Goal: Task Accomplishment & Management: Use online tool/utility

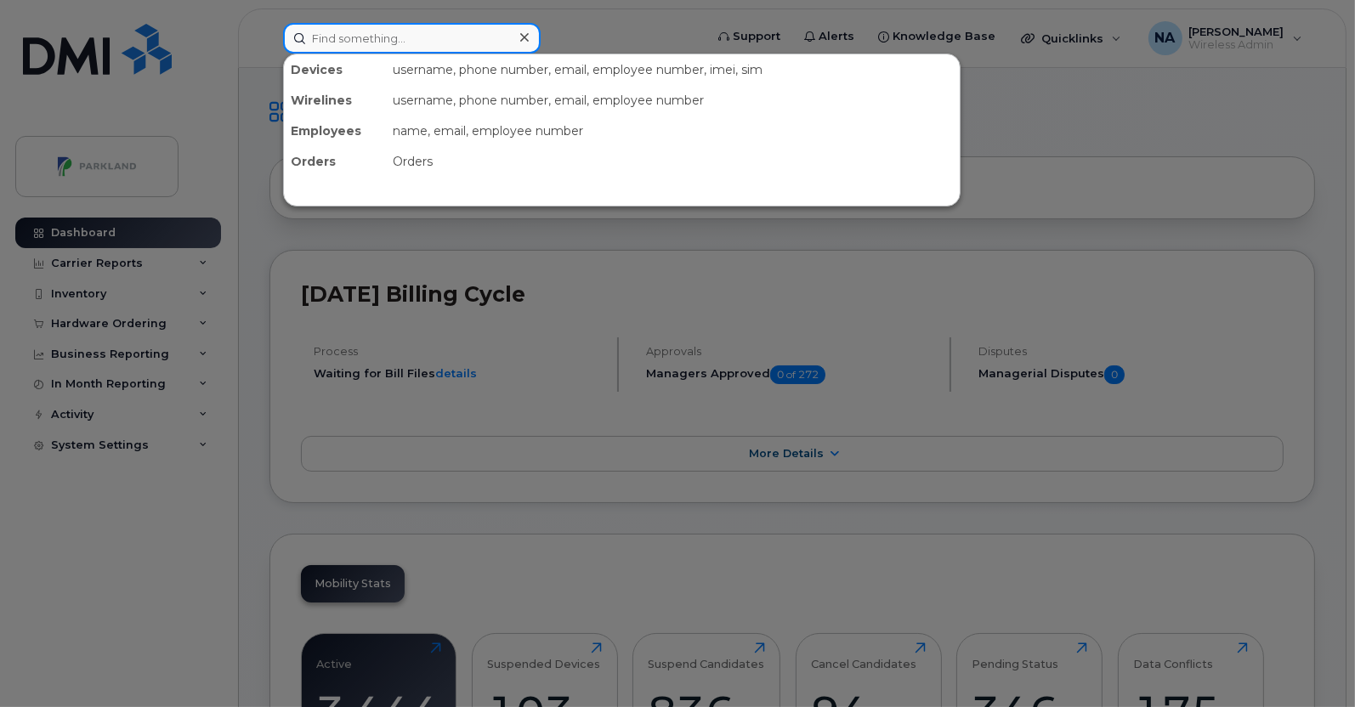
click at [359, 37] on input at bounding box center [411, 38] width 257 height 31
paste input "7823773886"
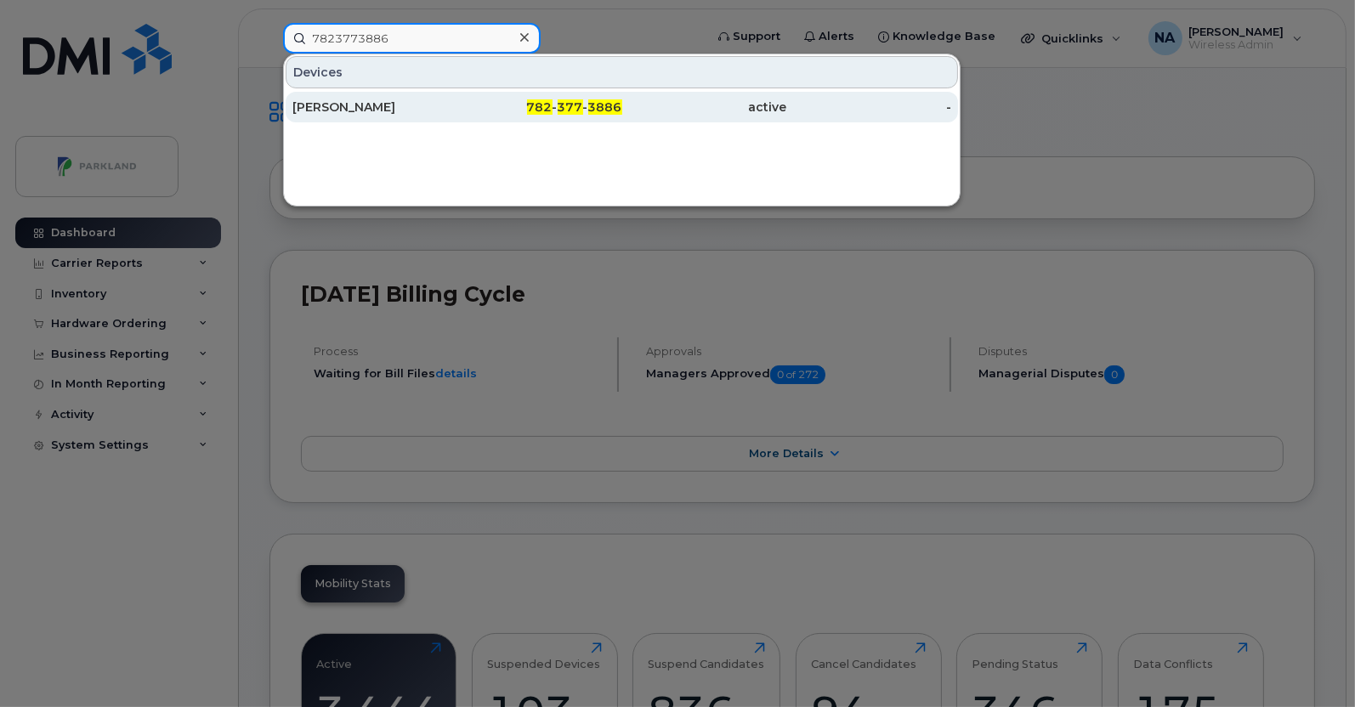
type input "7823773886"
click at [393, 103] on div "[PERSON_NAME]" at bounding box center [374, 107] width 165 height 17
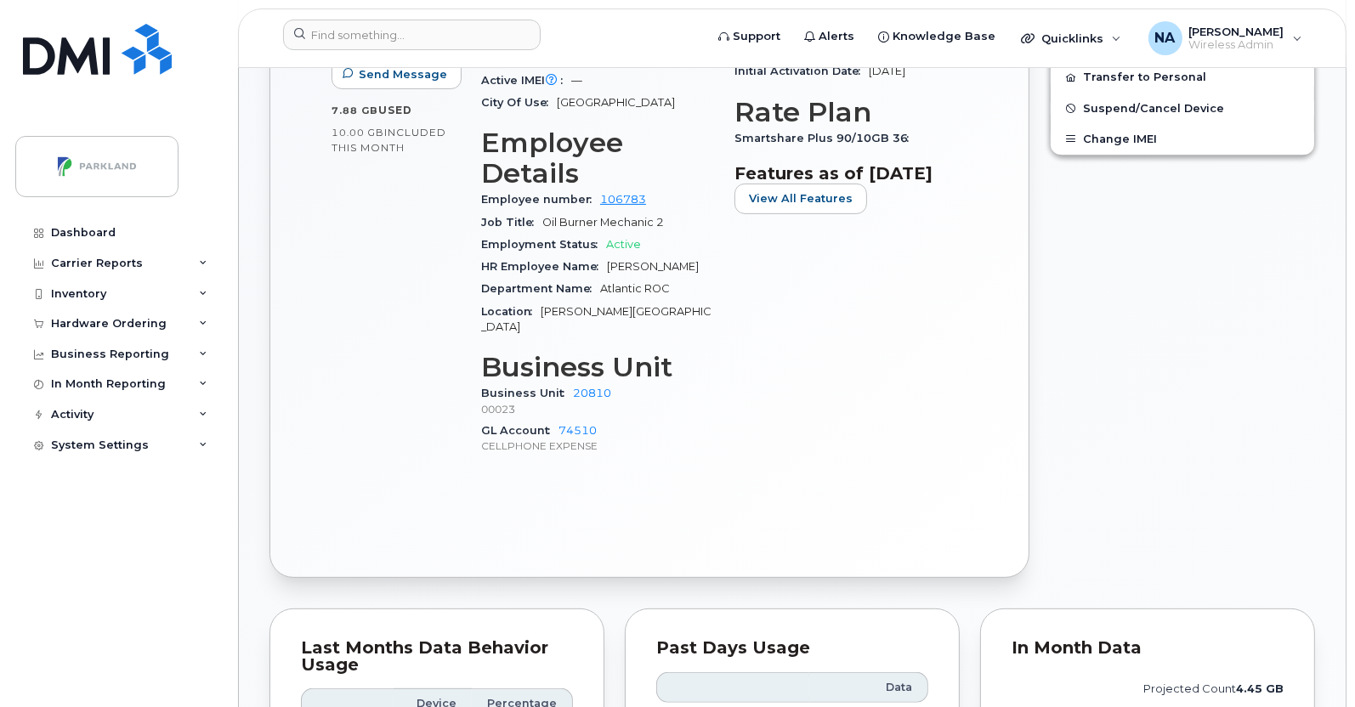
scroll to position [1236, 0]
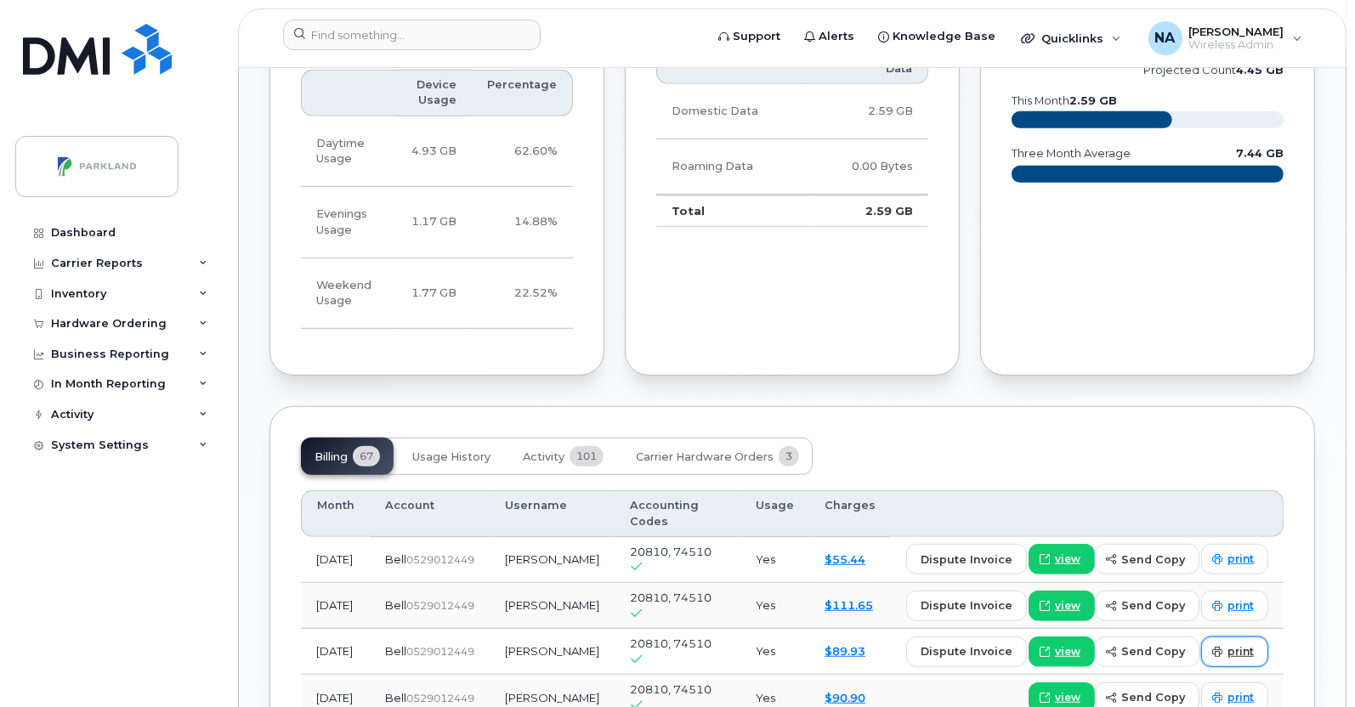
click at [1239, 644] on span "print" at bounding box center [1240, 651] width 26 height 15
click at [1072, 644] on span "view" at bounding box center [1067, 651] width 25 height 15
click at [1176, 643] on span "send copy" at bounding box center [1153, 651] width 64 height 16
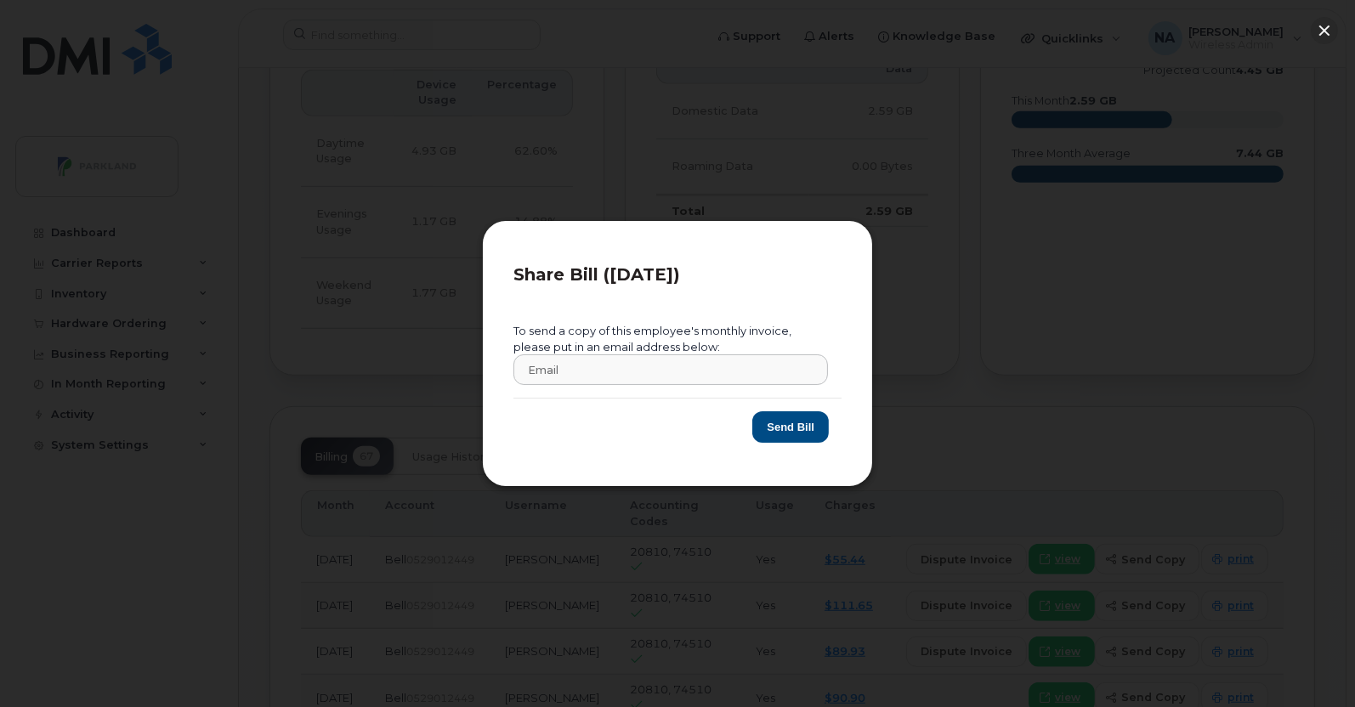
click at [319, 177] on div at bounding box center [677, 353] width 1355 height 707
click at [225, 318] on div at bounding box center [677, 353] width 1355 height 707
click at [710, 465] on div "Share Bill (2025-07-01) To send a copy of this employee's monthly invoice, plea…" at bounding box center [677, 353] width 391 height 267
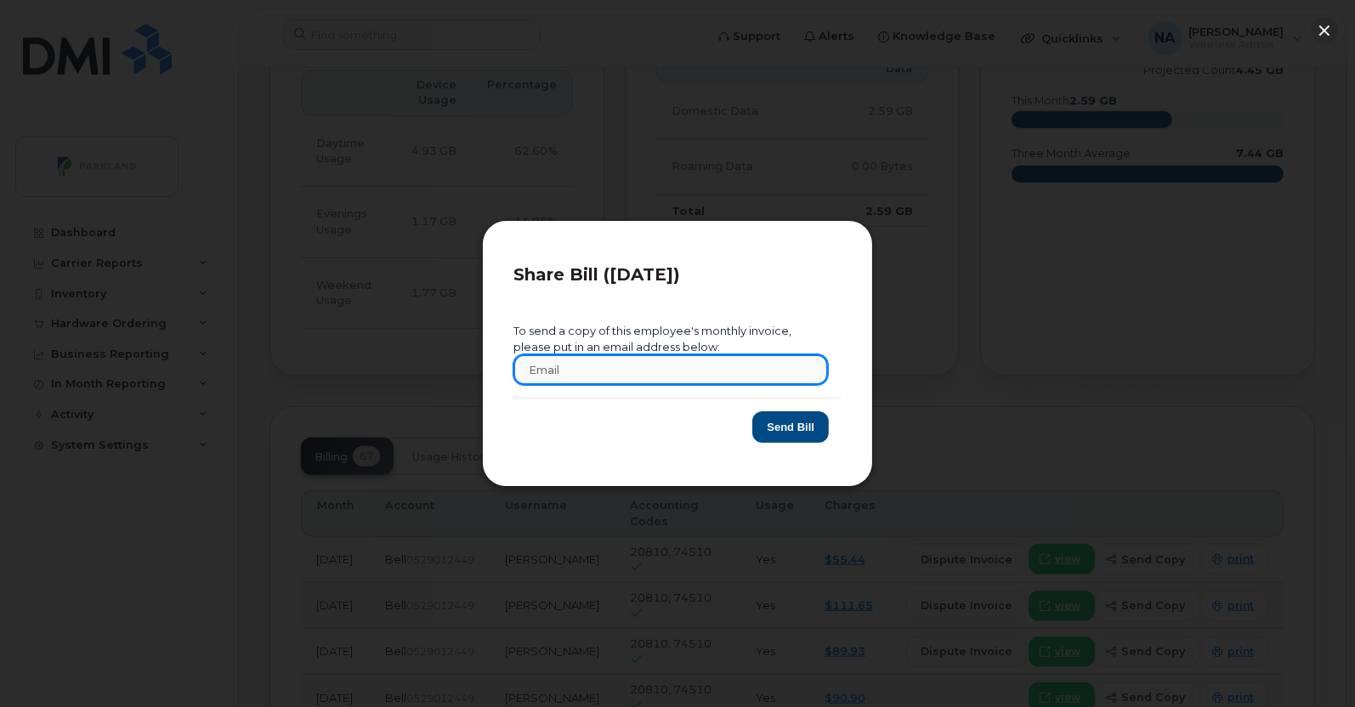
click at [716, 379] on input "text" at bounding box center [670, 369] width 314 height 31
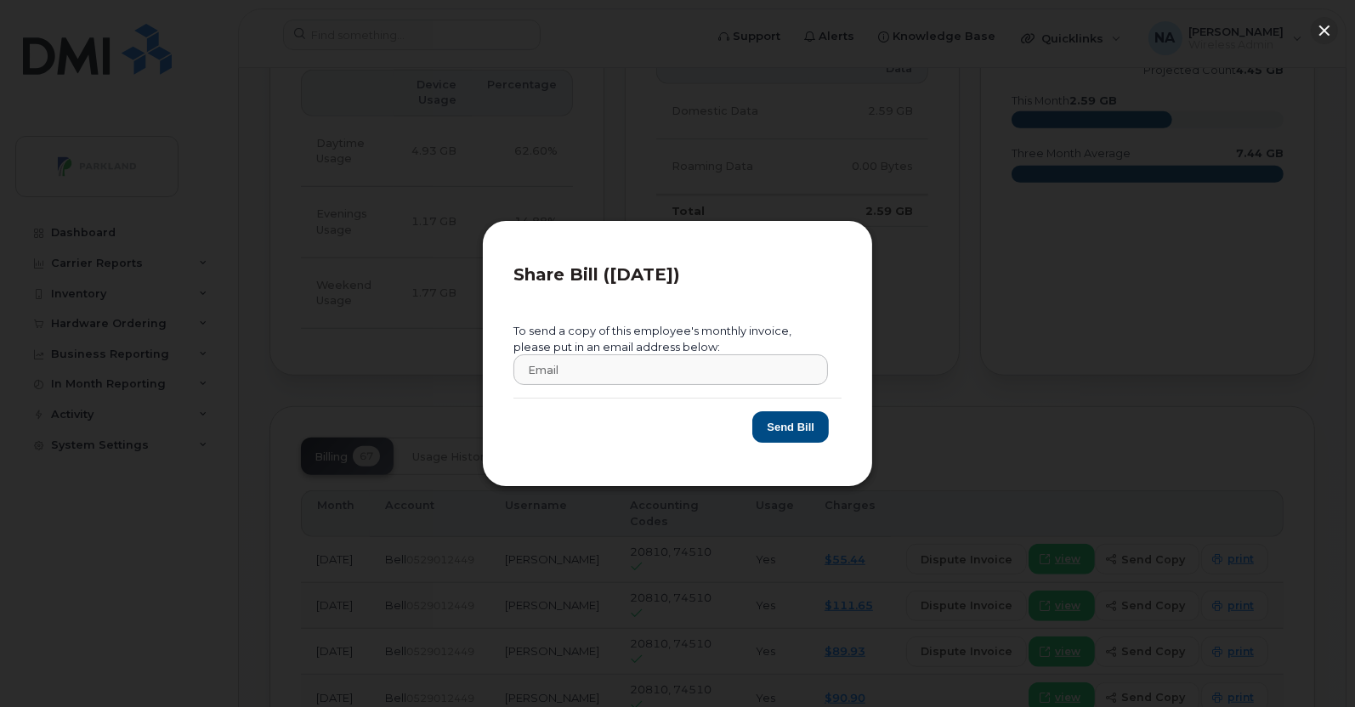
click at [992, 379] on div at bounding box center [677, 353] width 1355 height 707
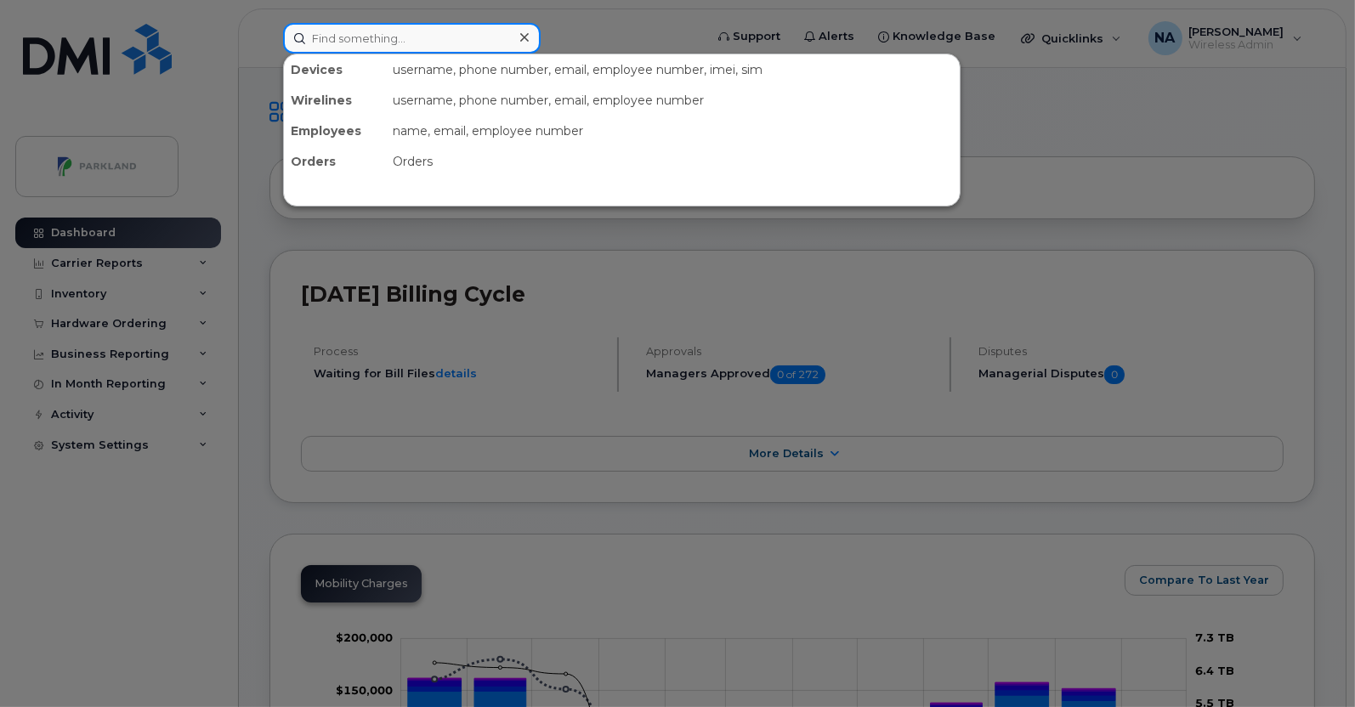
click at [462, 36] on input at bounding box center [411, 38] width 257 height 31
paste input "7823773886"
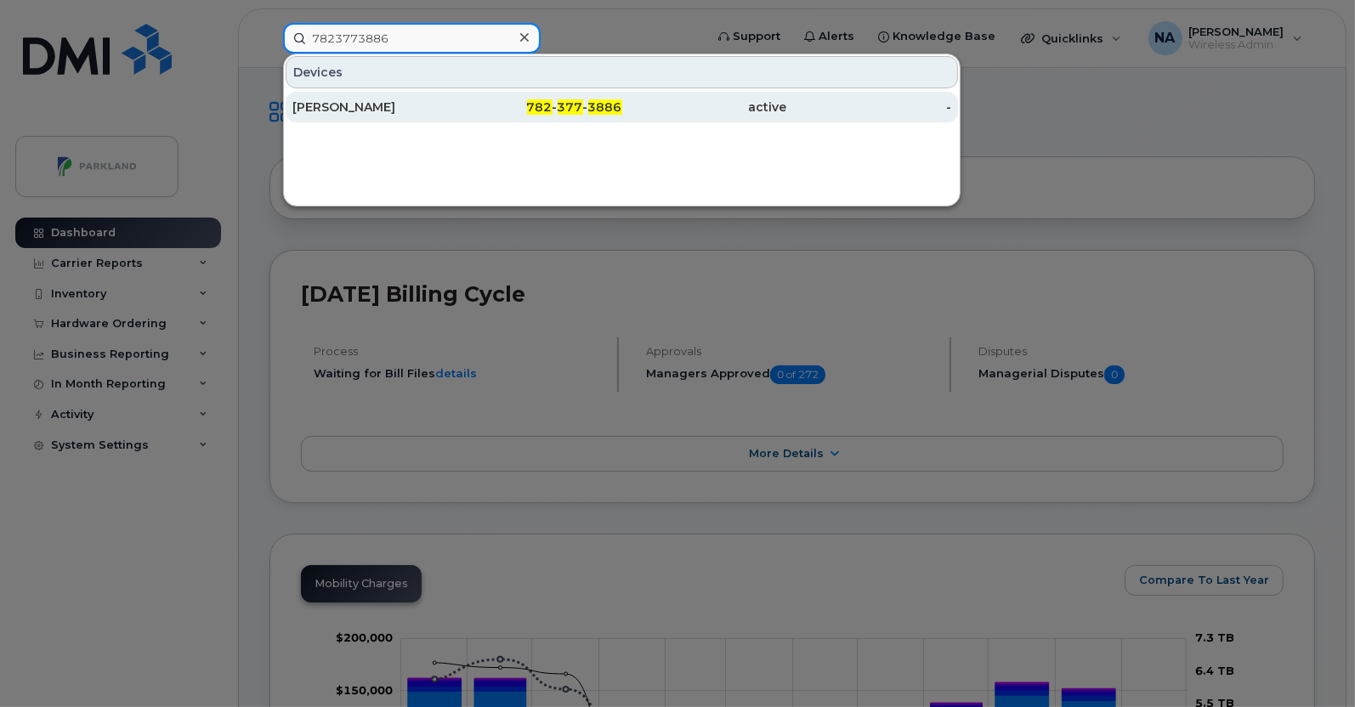
type input "7823773886"
click at [459, 103] on div "782 - 377 - 3886" at bounding box center [539, 107] width 165 height 17
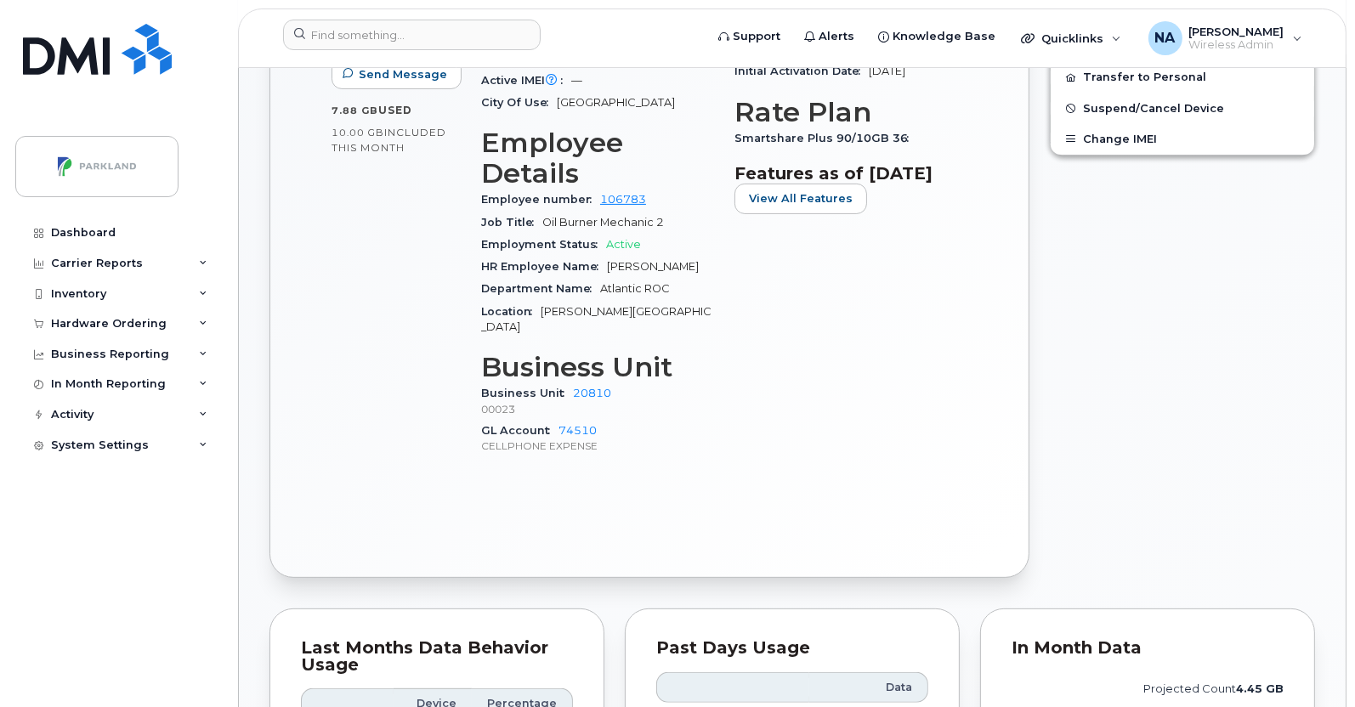
scroll to position [1236, 0]
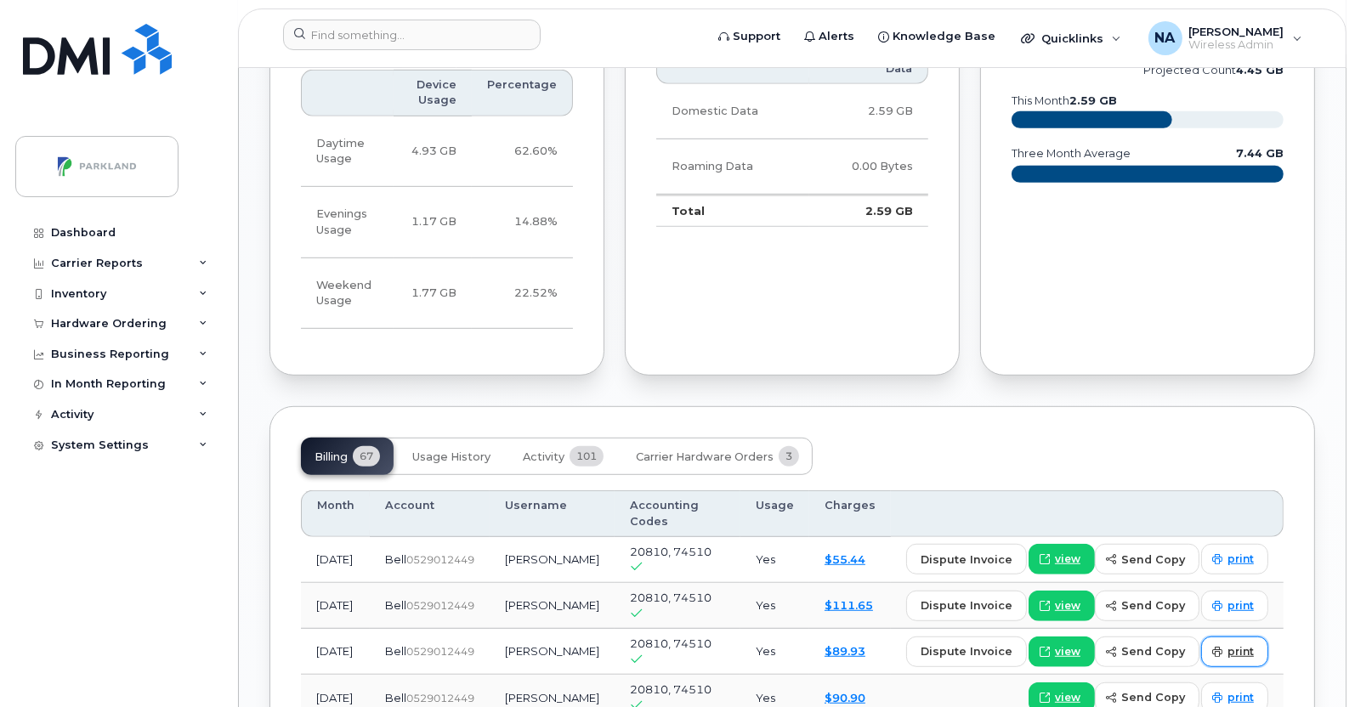
click at [1245, 644] on span "print" at bounding box center [1240, 651] width 26 height 15
click at [1071, 644] on span "view" at bounding box center [1067, 651] width 25 height 15
click at [1136, 643] on span "send copy" at bounding box center [1153, 651] width 64 height 16
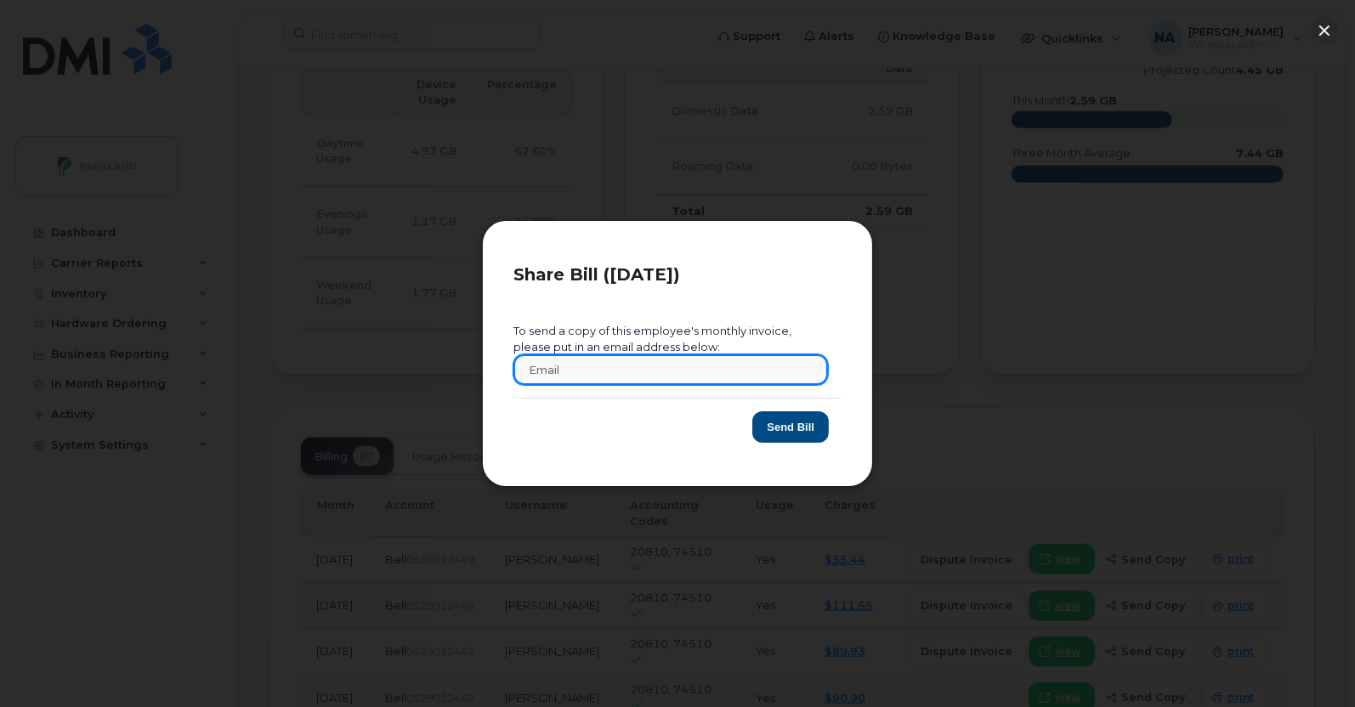
click at [639, 373] on input "text" at bounding box center [670, 369] width 314 height 31
type input "nahid.anjum@parkland.ca"
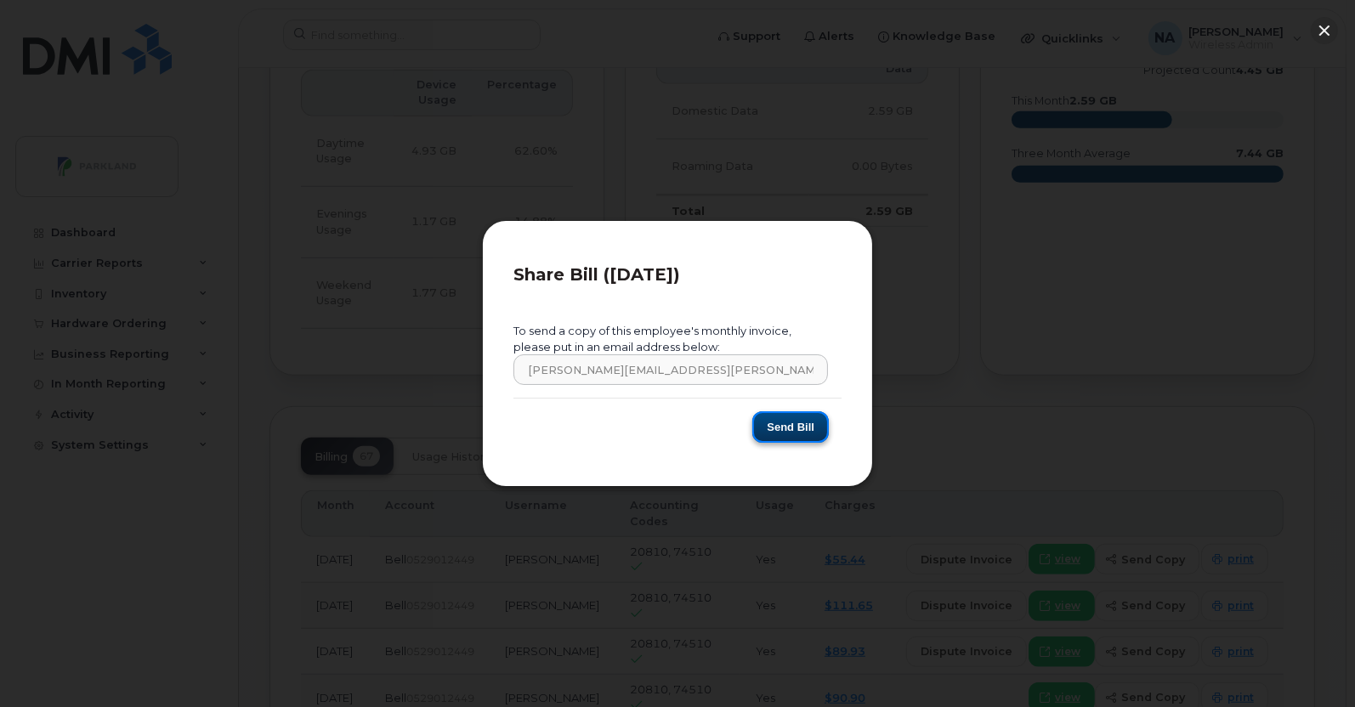
click at [787, 425] on button "Send Bill" at bounding box center [790, 426] width 76 height 31
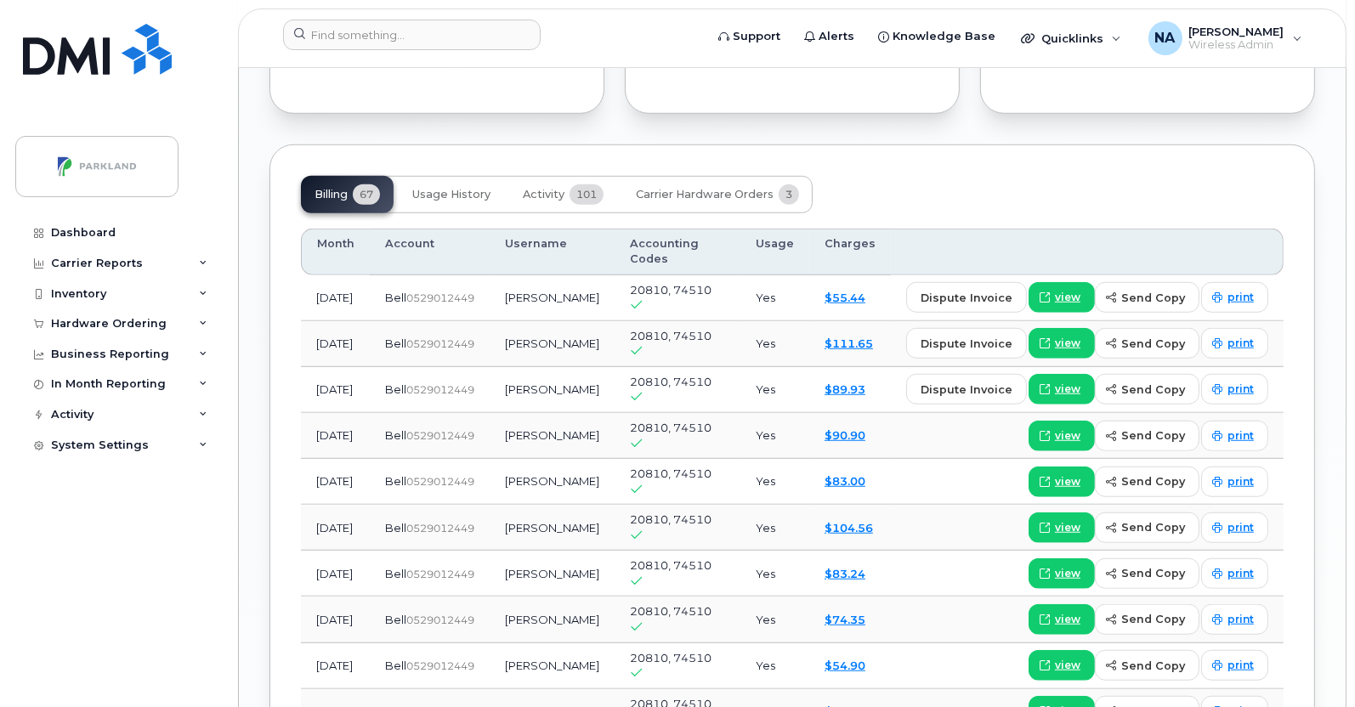
scroll to position [1584, 0]
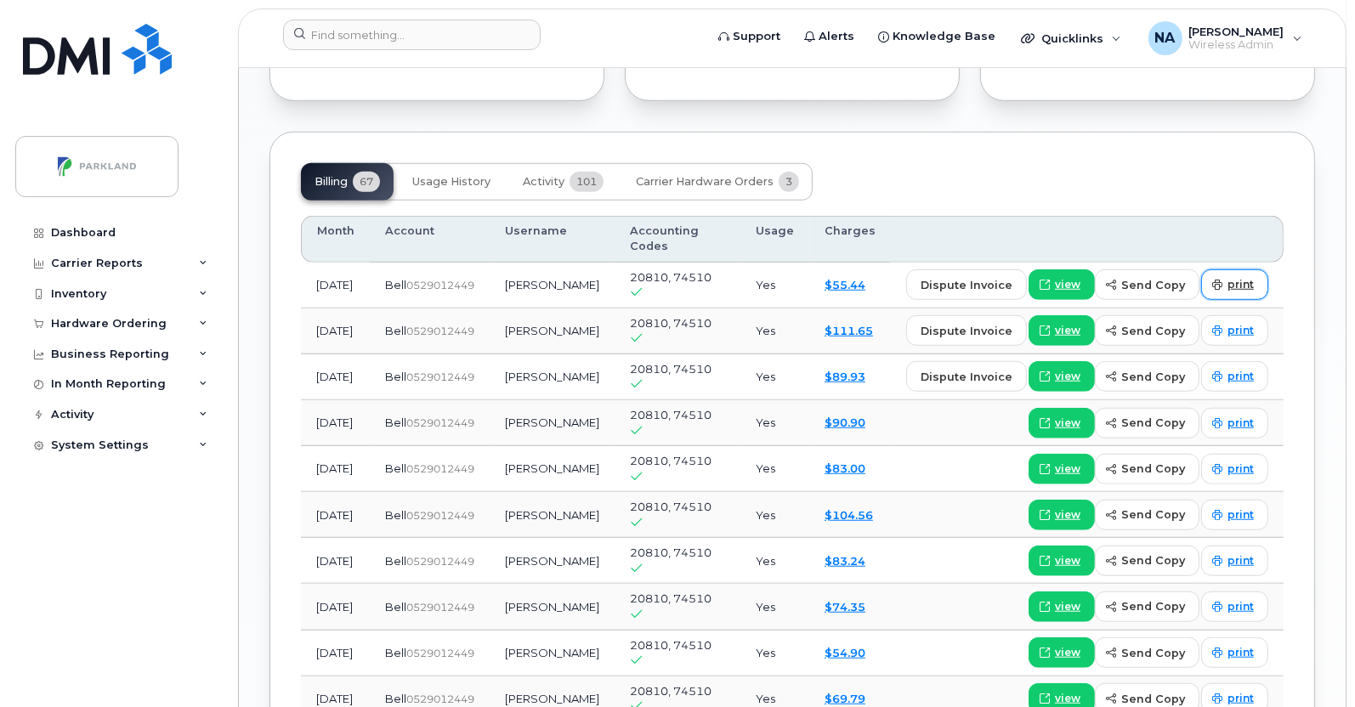
click at [1248, 277] on span "print" at bounding box center [1240, 284] width 26 height 15
click at [1236, 323] on span "print" at bounding box center [1240, 330] width 26 height 15
click at [1242, 369] on span "print" at bounding box center [1240, 376] width 26 height 15
click at [1255, 408] on link "print" at bounding box center [1234, 423] width 67 height 31
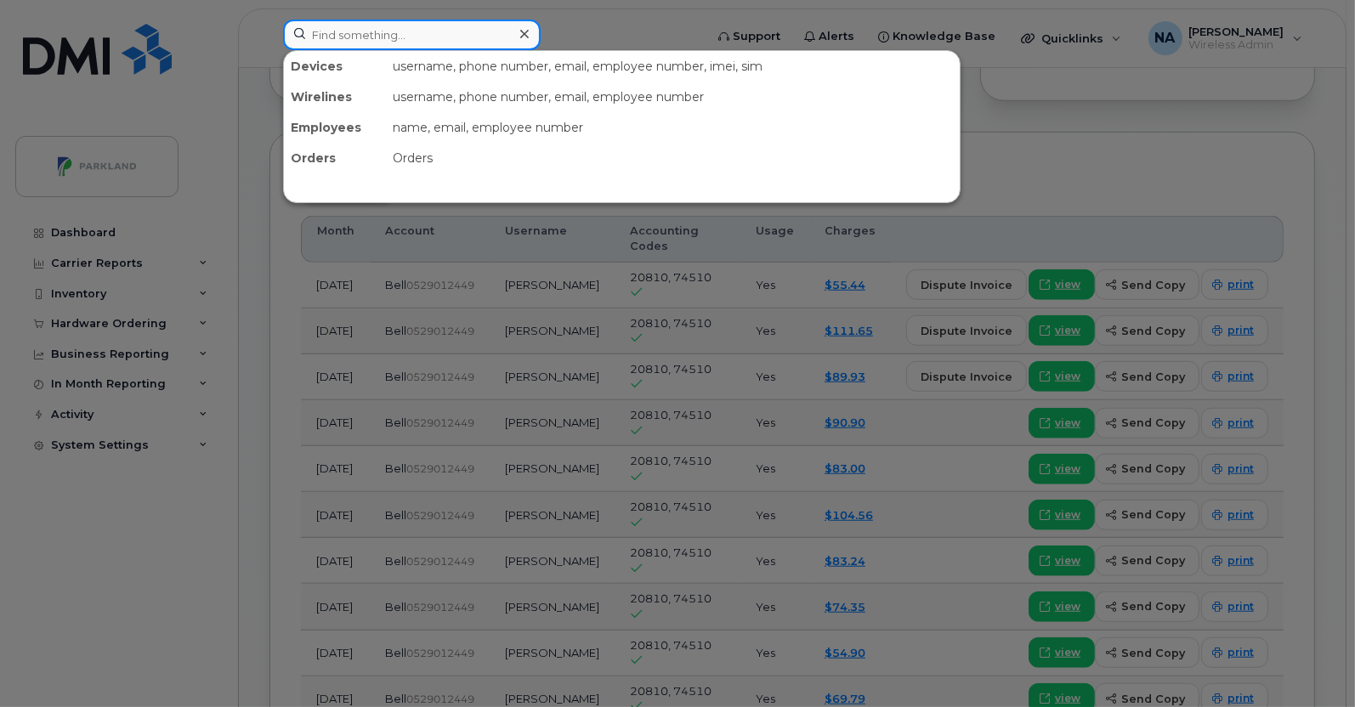
click at [455, 28] on input at bounding box center [411, 35] width 257 height 31
paste input "9024328394"
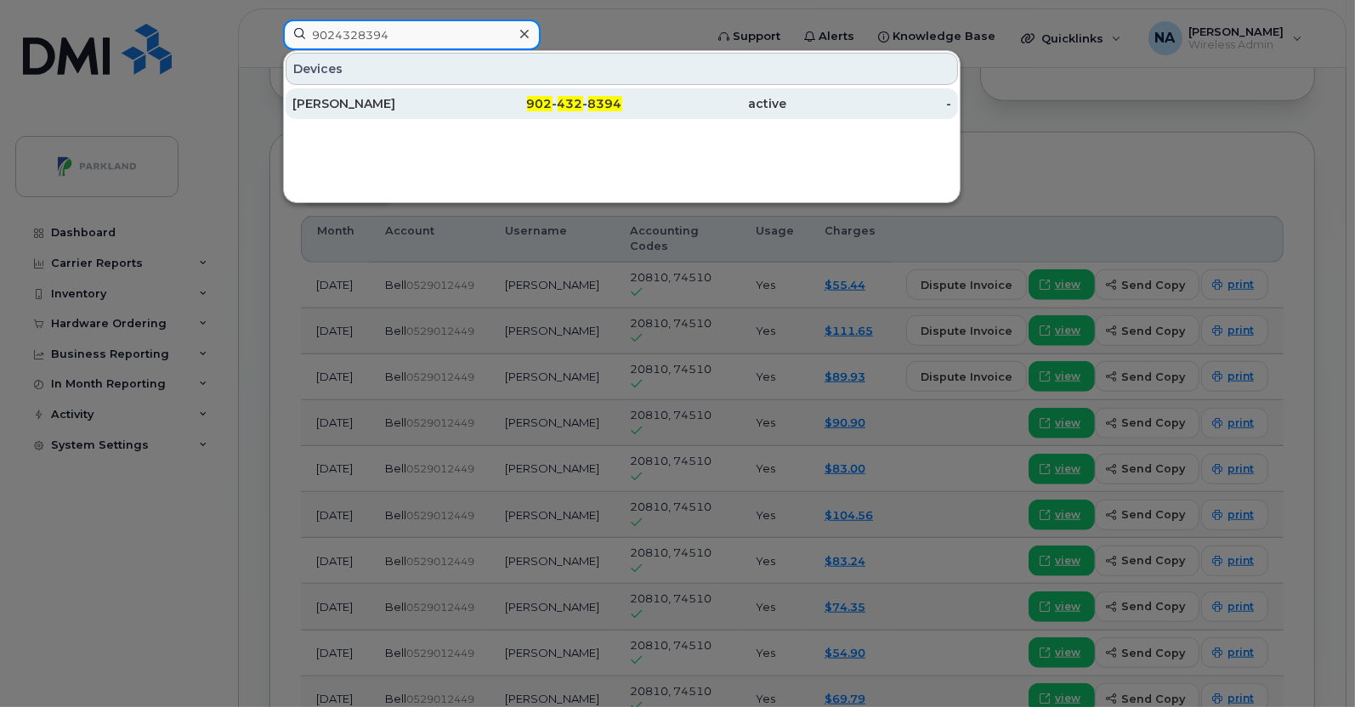
type input "9024328394"
click at [442, 98] on div "[PERSON_NAME]" at bounding box center [374, 103] width 165 height 17
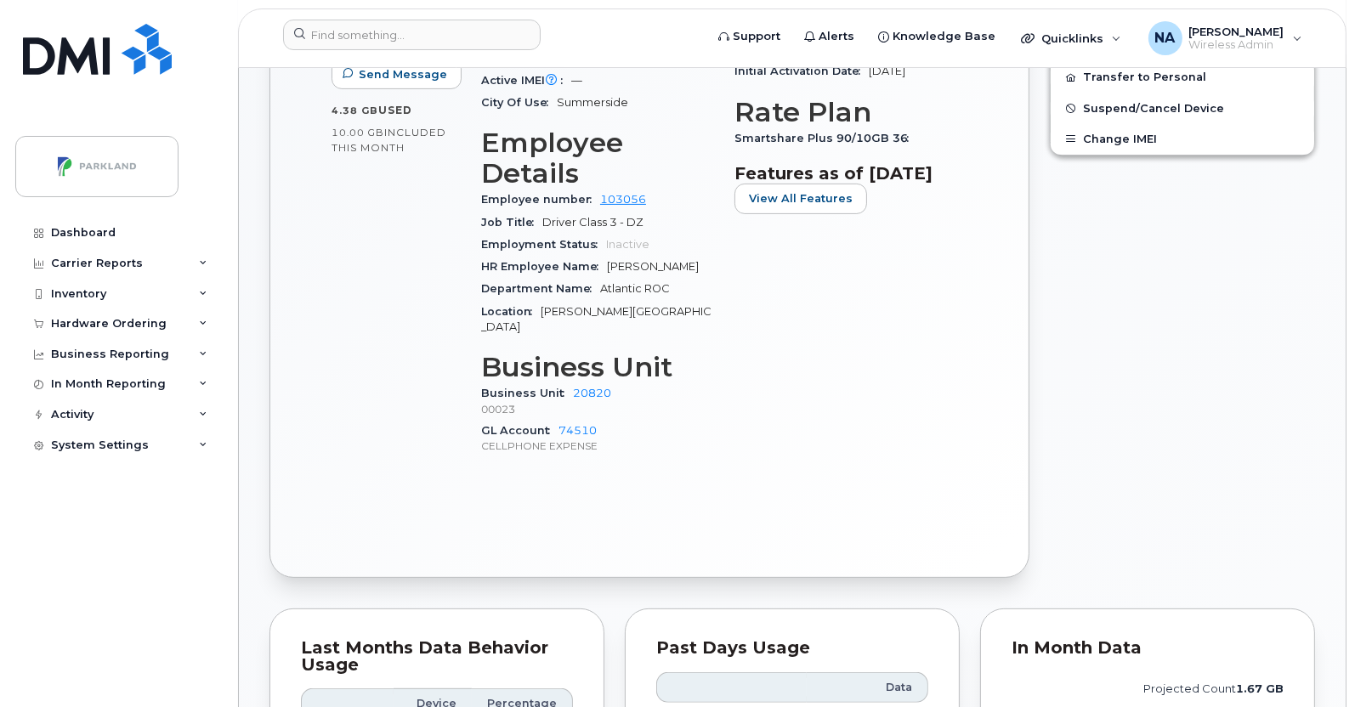
scroll to position [1236, 0]
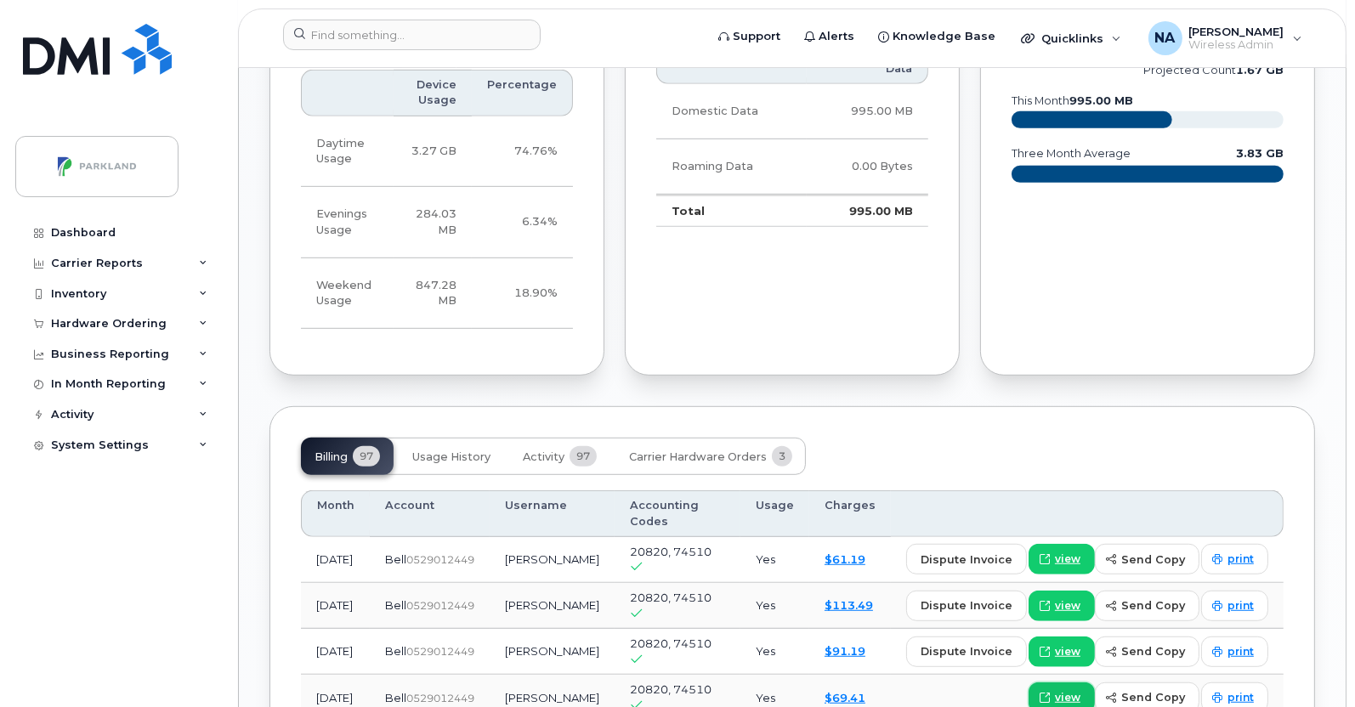
click at [1067, 690] on span "view" at bounding box center [1067, 697] width 25 height 15
click at [1253, 690] on span "print" at bounding box center [1240, 697] width 26 height 15
click at [1245, 644] on span "print" at bounding box center [1240, 651] width 26 height 15
click at [1236, 598] on span "print" at bounding box center [1240, 605] width 26 height 15
click at [1236, 552] on span "print" at bounding box center [1240, 559] width 26 height 15
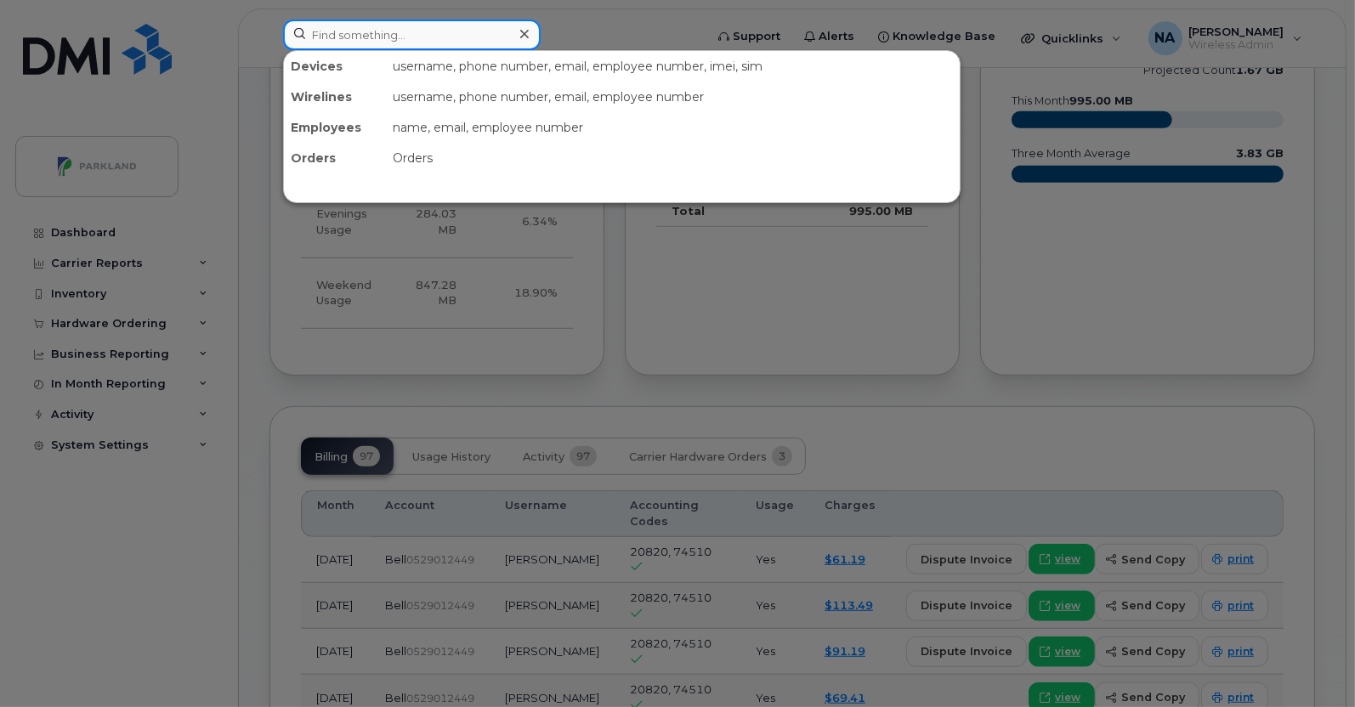
click at [358, 31] on input at bounding box center [411, 35] width 257 height 31
paste input "9023880653"
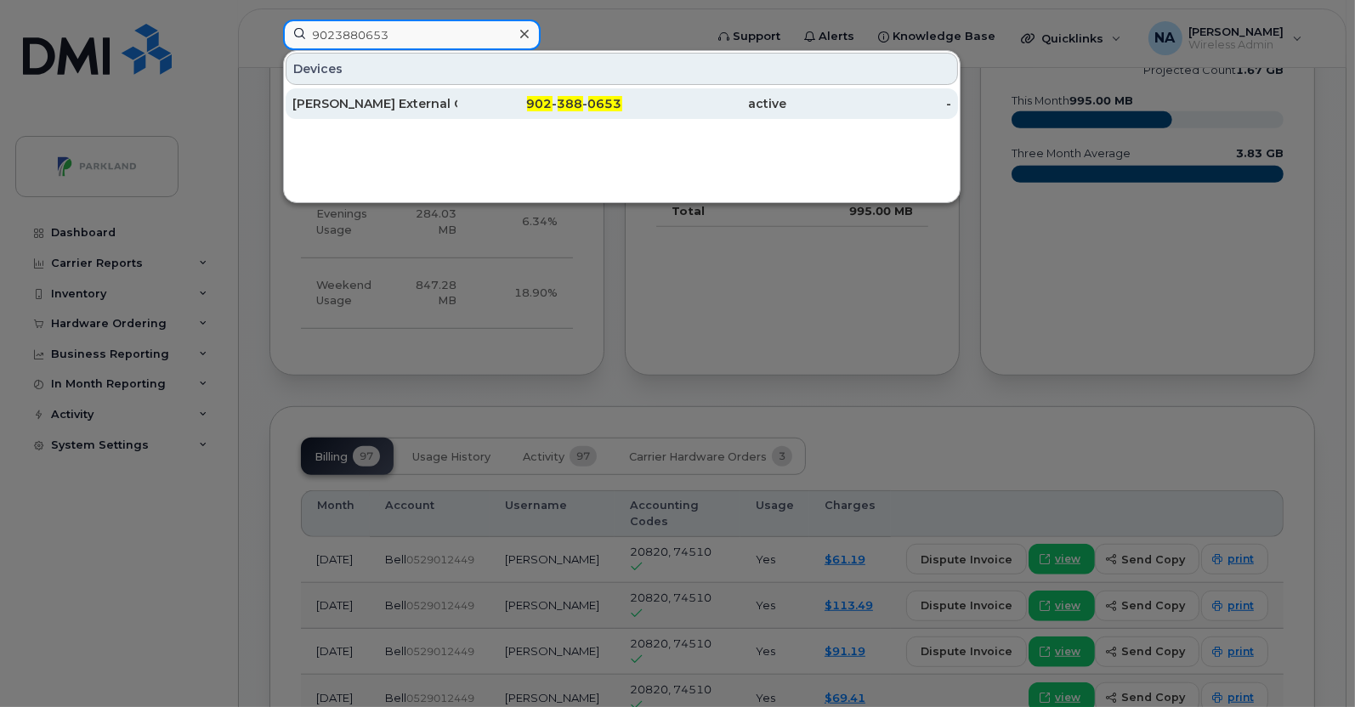
type input "9023880653"
click at [447, 102] on div "Allan Robbins External Contractor Driver" at bounding box center [374, 103] width 165 height 17
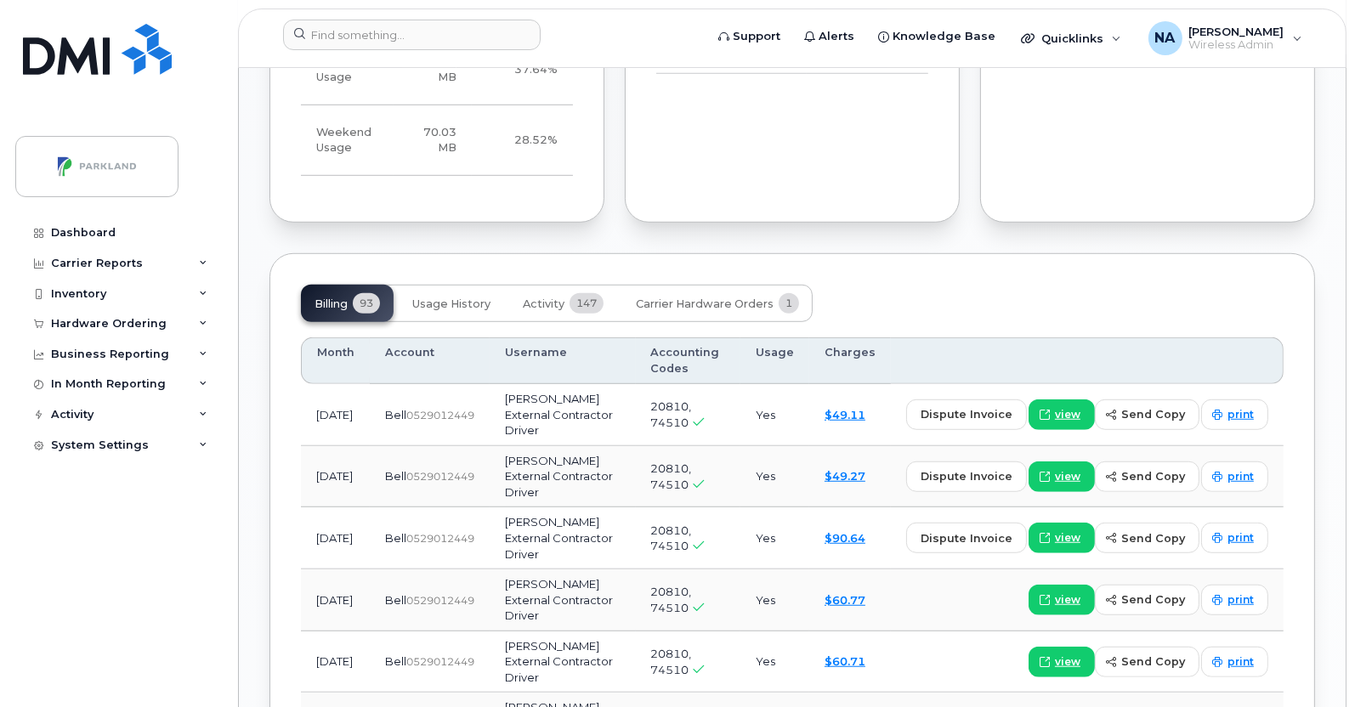
scroll to position [1457, 0]
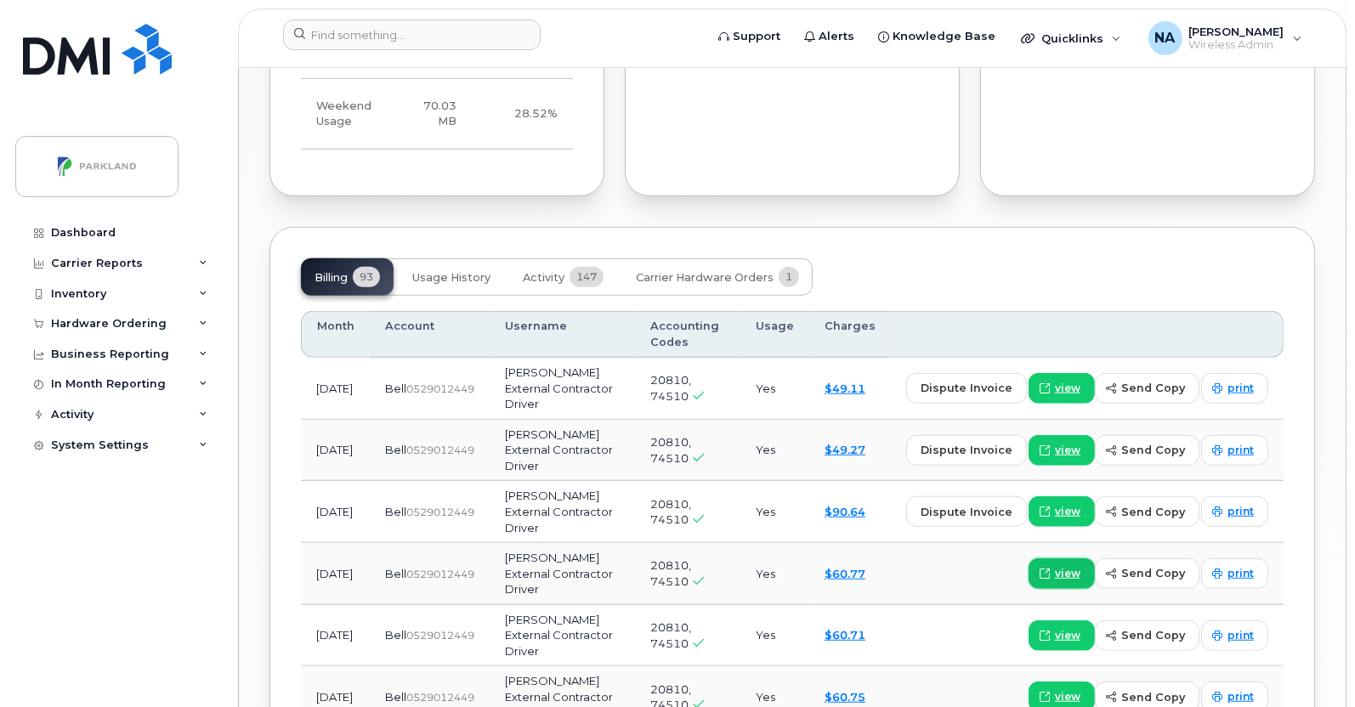
click at [1079, 566] on span "view" at bounding box center [1067, 573] width 25 height 15
click at [1245, 566] on span "print" at bounding box center [1240, 573] width 26 height 15
click at [1248, 504] on span "print" at bounding box center [1240, 511] width 26 height 15
click at [1236, 443] on span "print" at bounding box center [1240, 450] width 26 height 15
click at [1239, 381] on span "print" at bounding box center [1240, 388] width 26 height 15
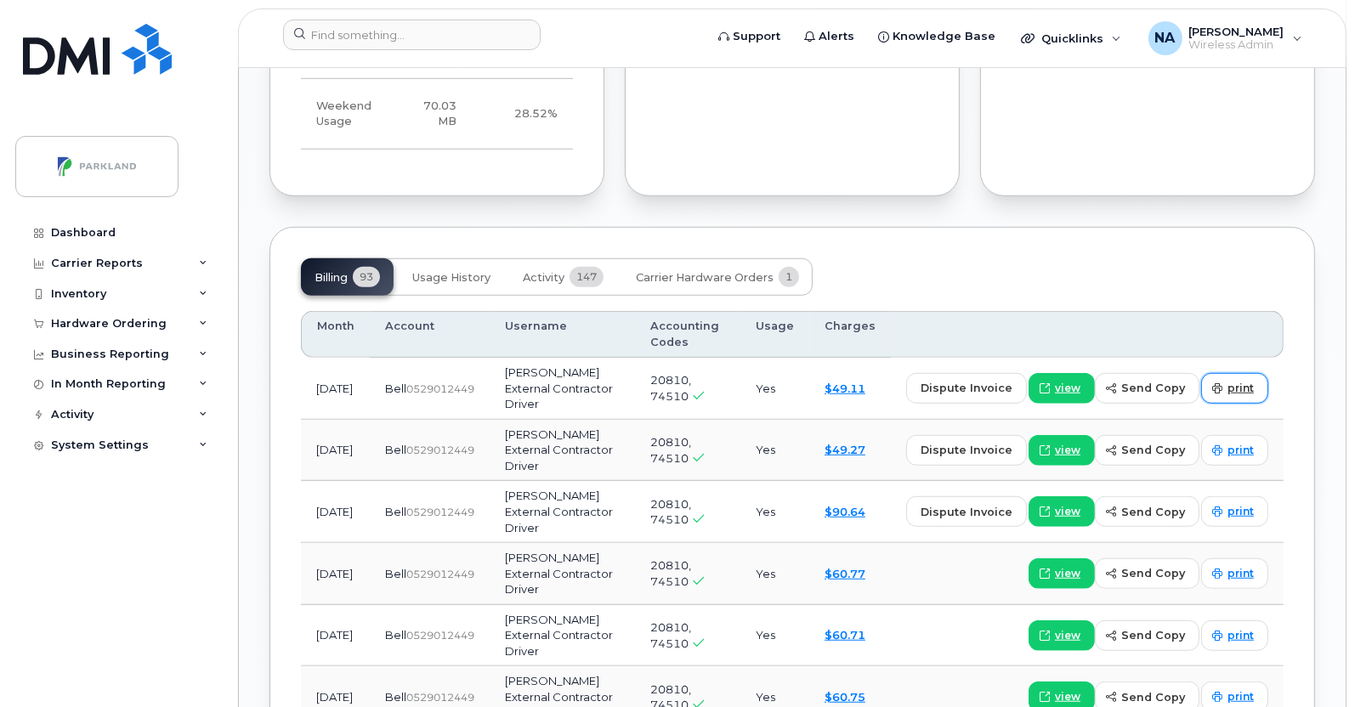
click at [1238, 381] on span "print" at bounding box center [1240, 388] width 26 height 15
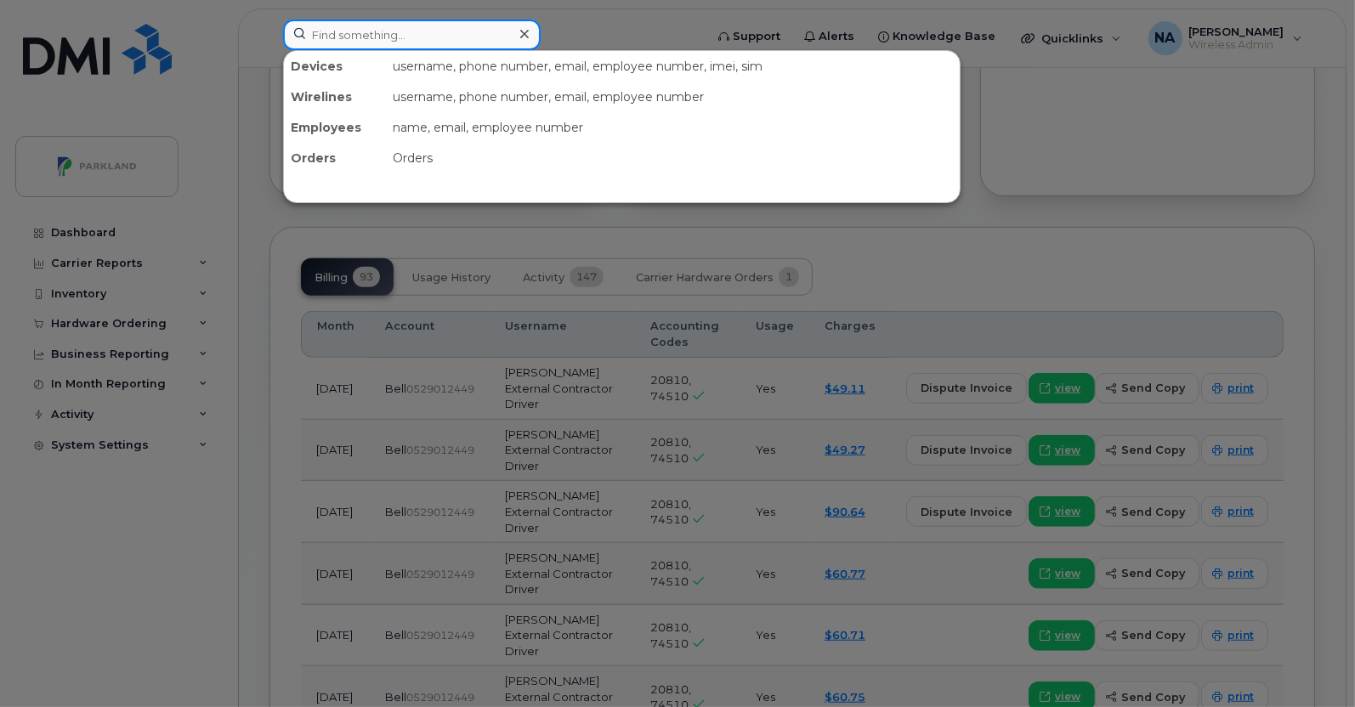
click at [442, 36] on input at bounding box center [411, 35] width 257 height 31
paste input "7823773886"
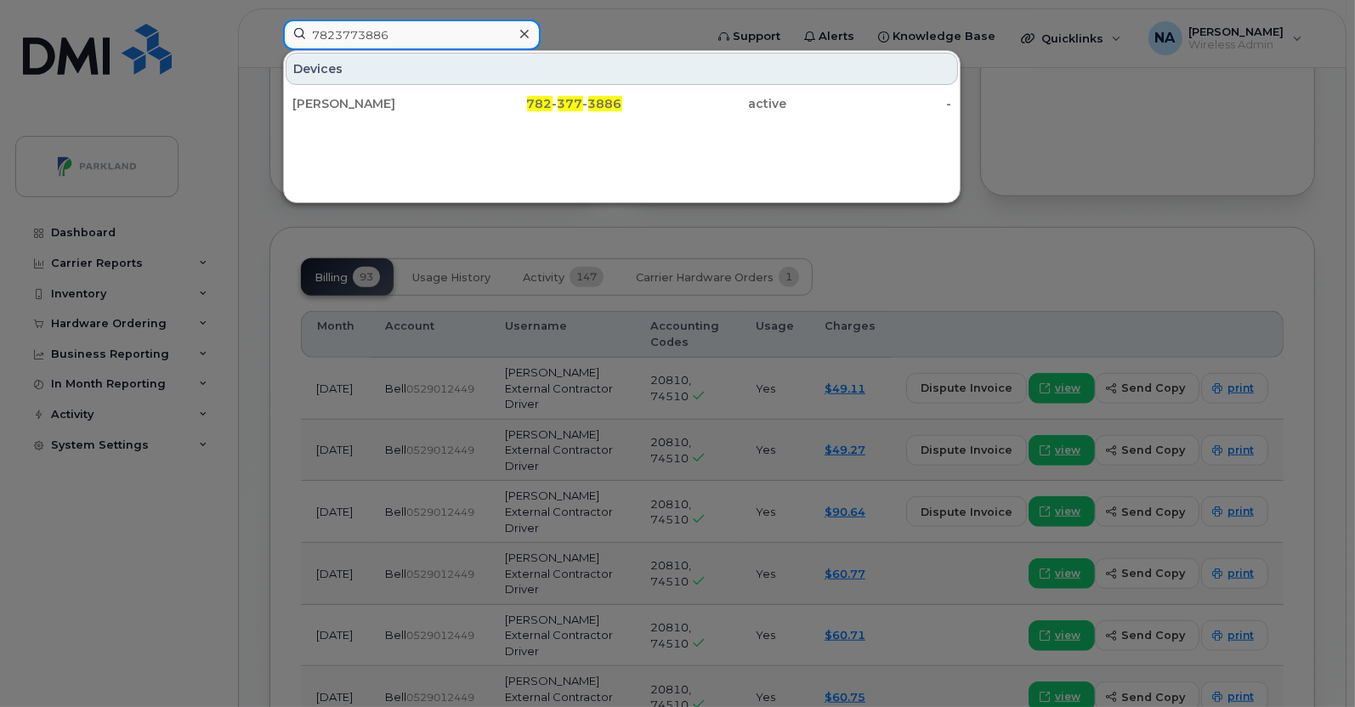
type input "7823773886"
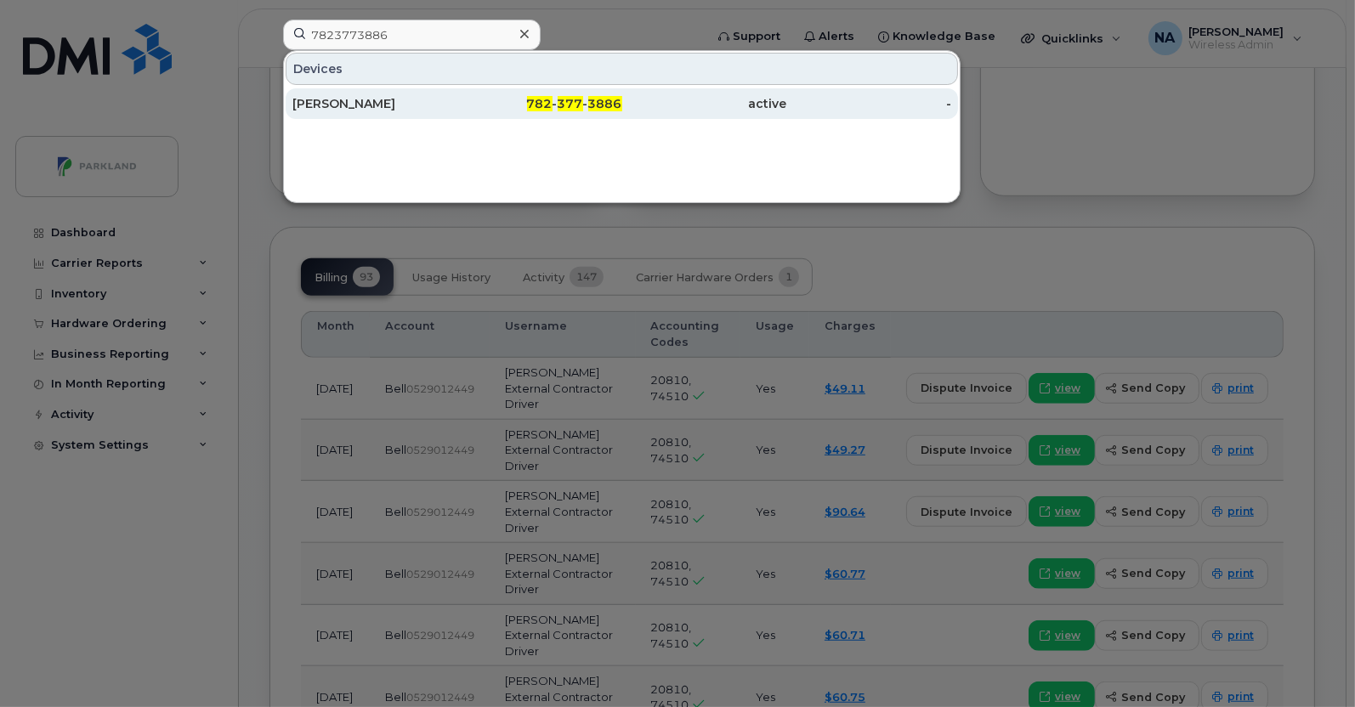
click at [416, 93] on div "Cory Lunnie" at bounding box center [374, 103] width 165 height 31
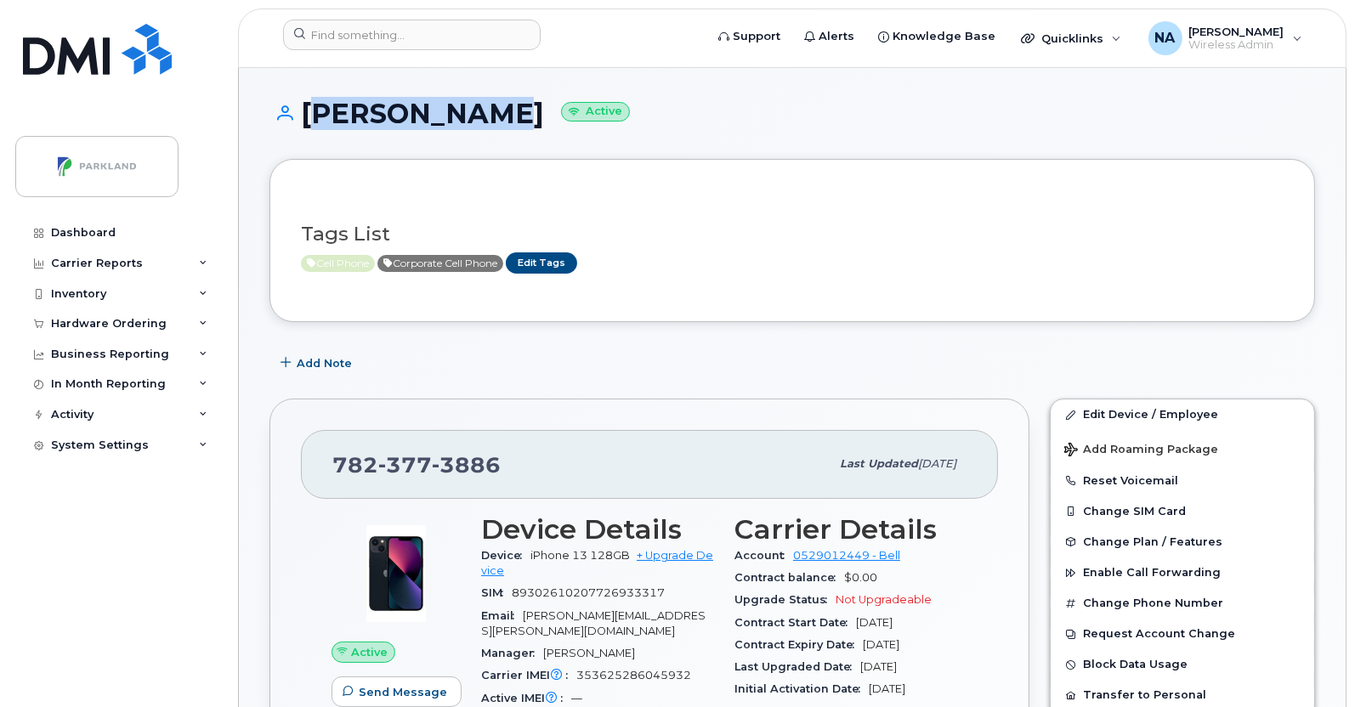
drag, startPoint x: 472, startPoint y: 116, endPoint x: 306, endPoint y: 110, distance: 165.8
click at [306, 110] on h1 "Cory Lunnie Active" at bounding box center [791, 114] width 1045 height 30
copy h1 "Cory Lunnie"
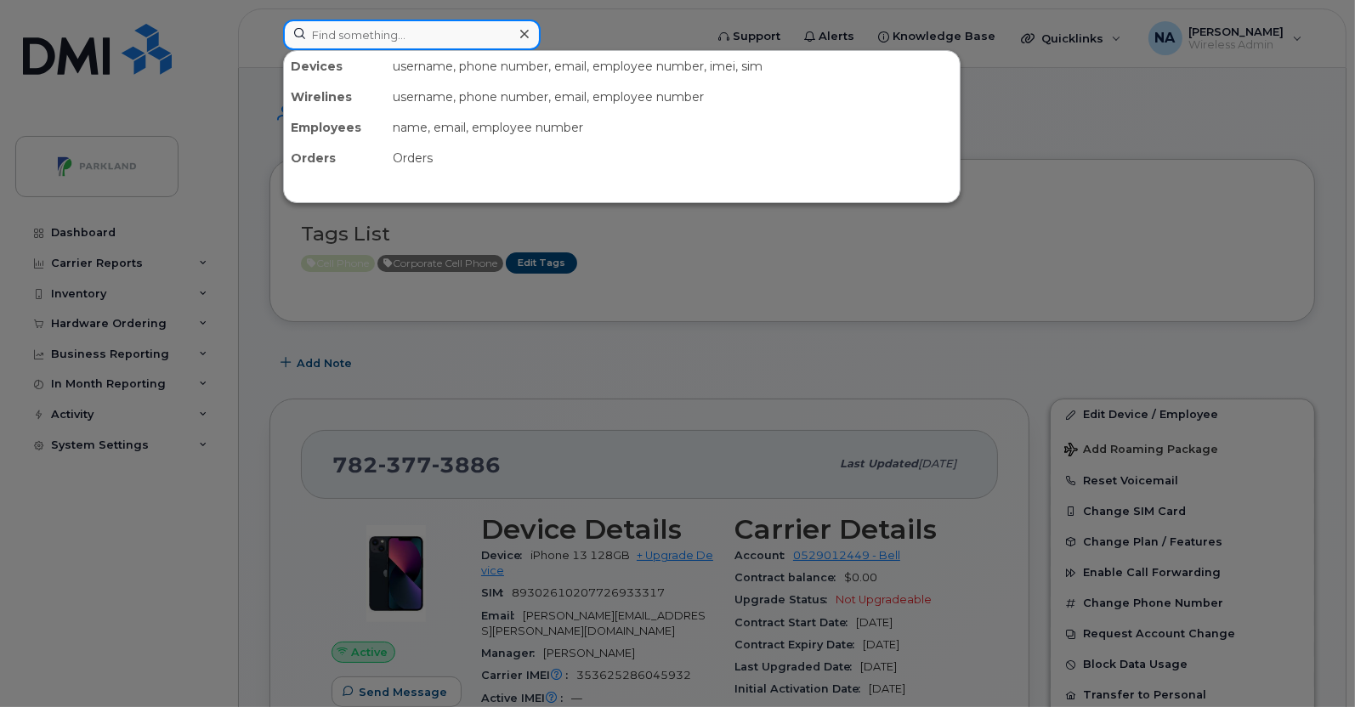
click at [429, 36] on input at bounding box center [411, 35] width 257 height 31
paste input "9024328394"
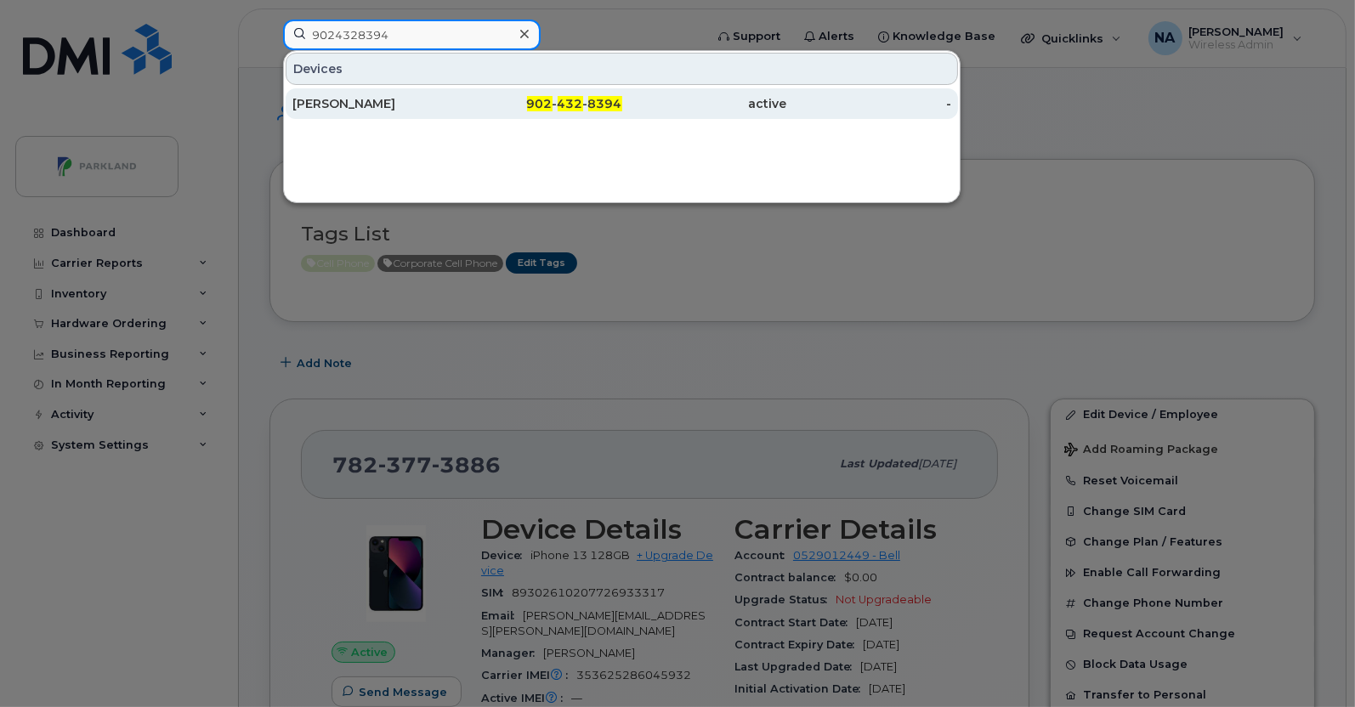
type input "9024328394"
click at [428, 99] on div "[PERSON_NAME]" at bounding box center [374, 103] width 165 height 17
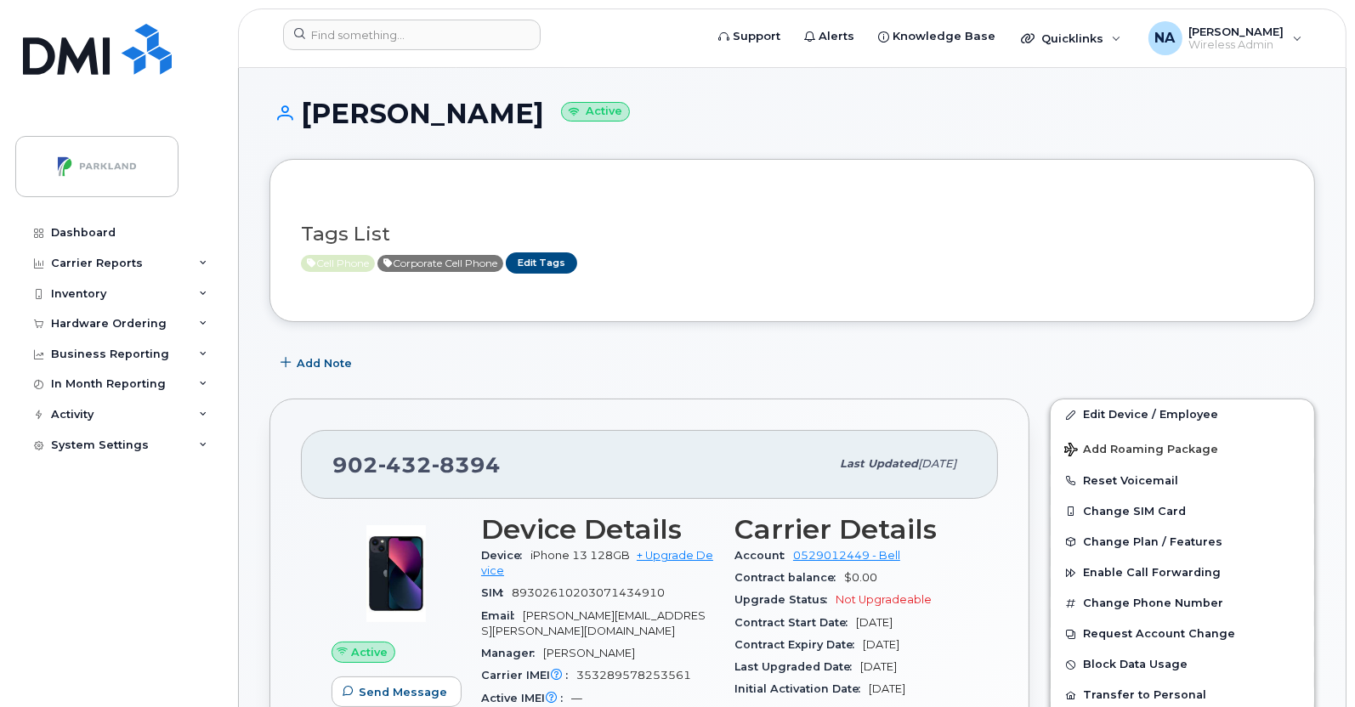
drag, startPoint x: 514, startPoint y: 116, endPoint x: 310, endPoint y: 116, distance: 204.0
click at [310, 116] on h1 "[PERSON_NAME] Active" at bounding box center [791, 114] width 1045 height 30
copy h1 "[PERSON_NAME]"
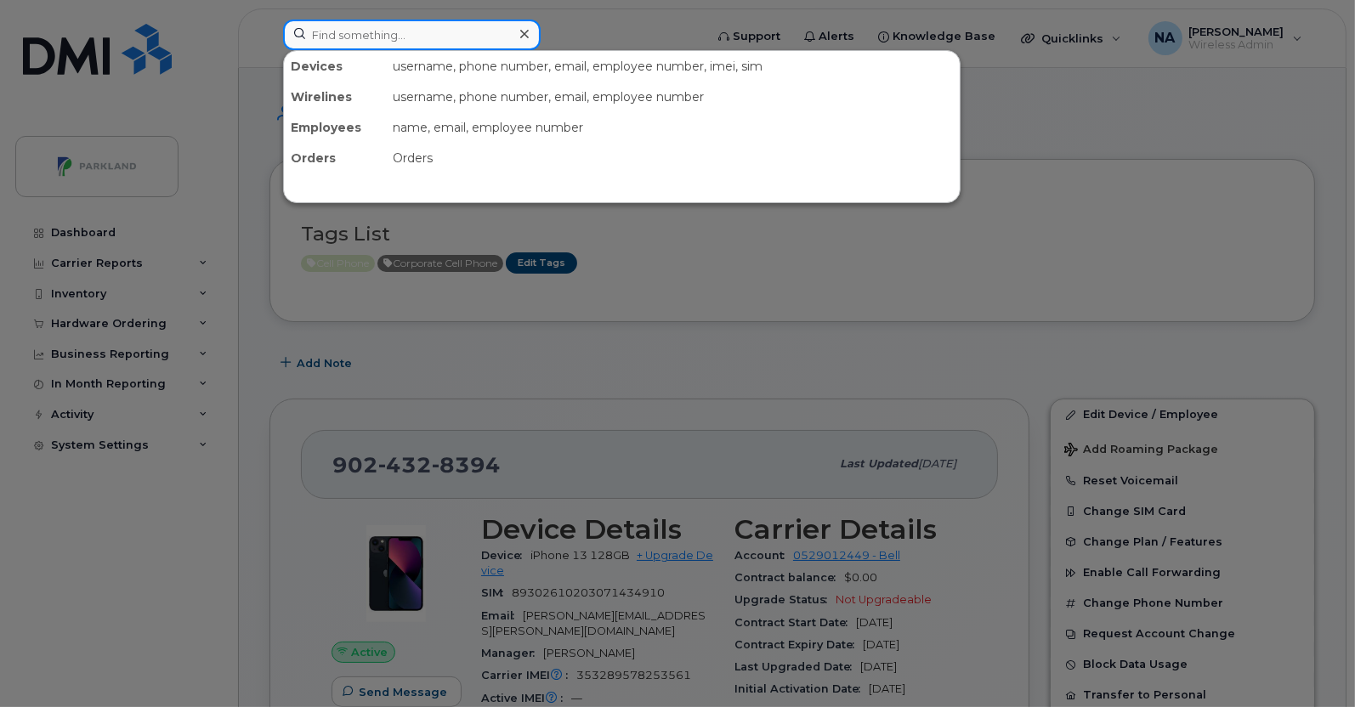
click at [432, 27] on input at bounding box center [411, 35] width 257 height 31
paste input "9023880653"
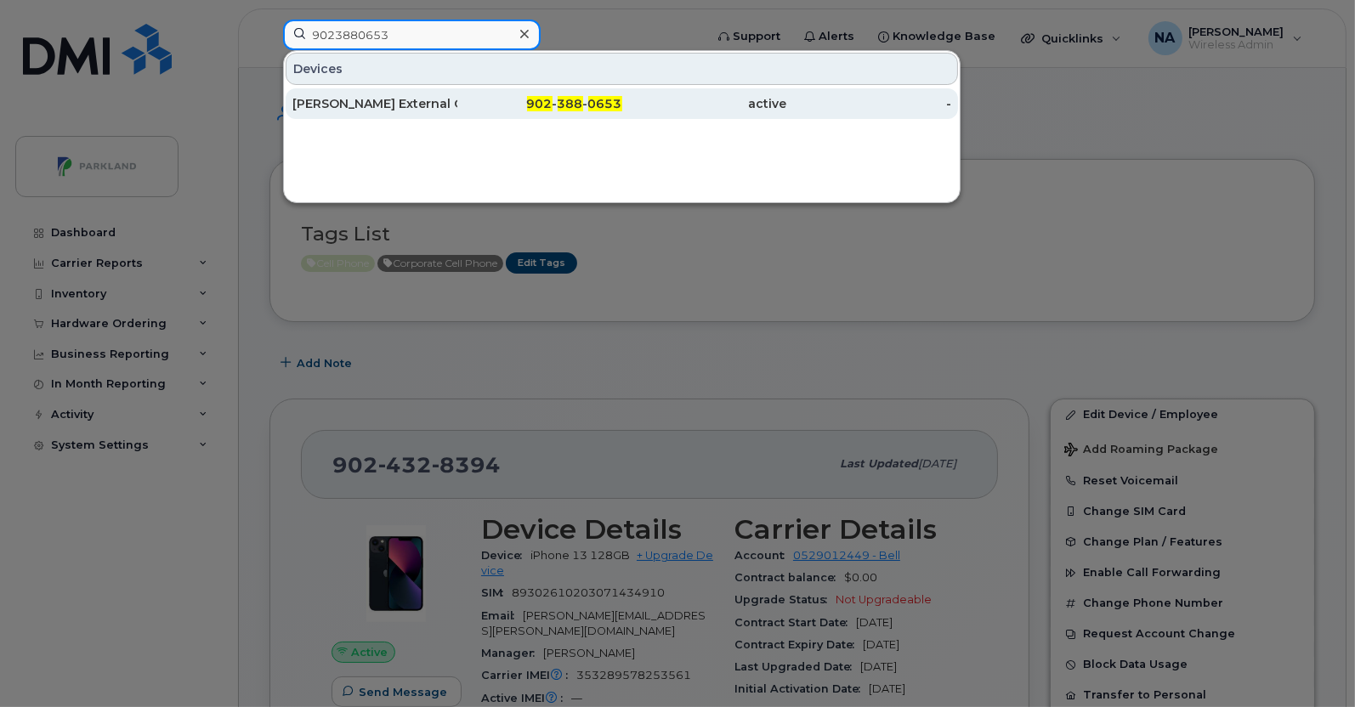
type input "9023880653"
click at [451, 105] on div "[PERSON_NAME] External Contractor Driver" at bounding box center [374, 103] width 165 height 17
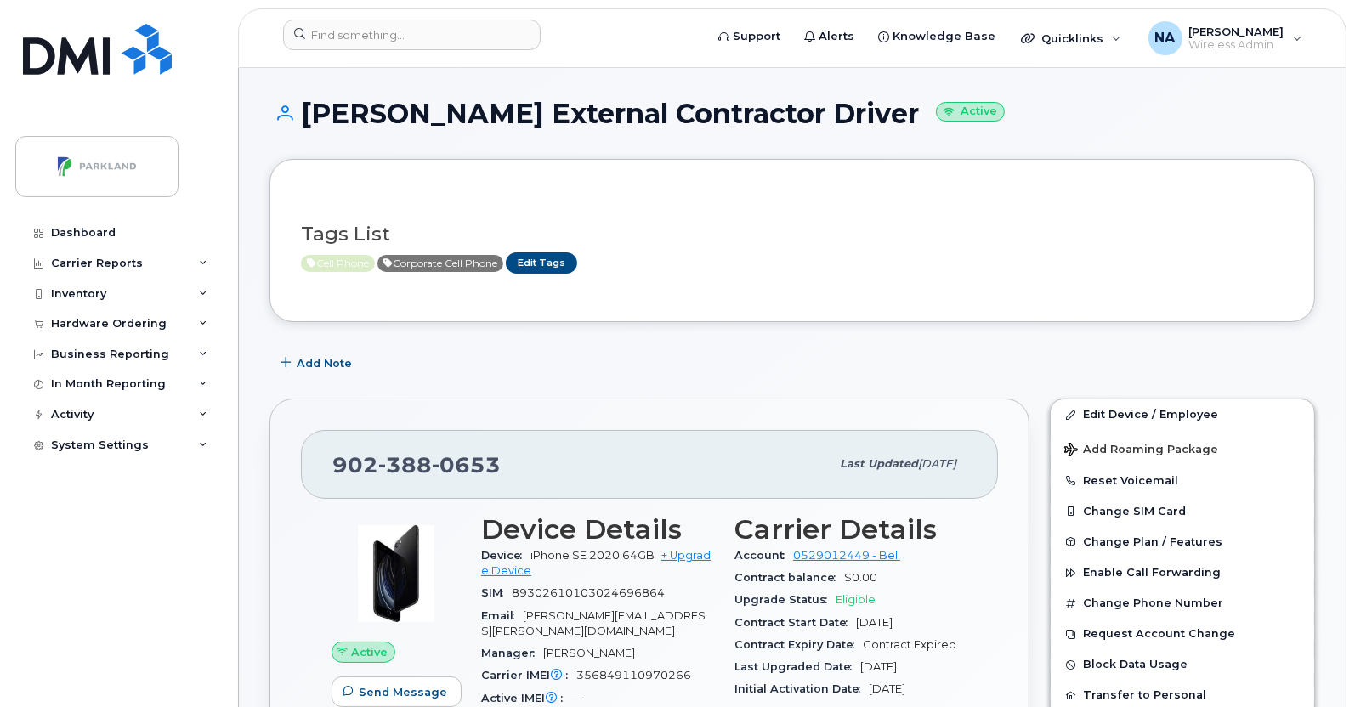
drag, startPoint x: 880, startPoint y: 113, endPoint x: 310, endPoint y: 98, distance: 569.6
click at [310, 99] on h1 "[PERSON_NAME] External Contractor Driver Active" at bounding box center [791, 114] width 1045 height 30
copy h1 "[PERSON_NAME] External Contractor Driver"
